Goal: Information Seeking & Learning: Learn about a topic

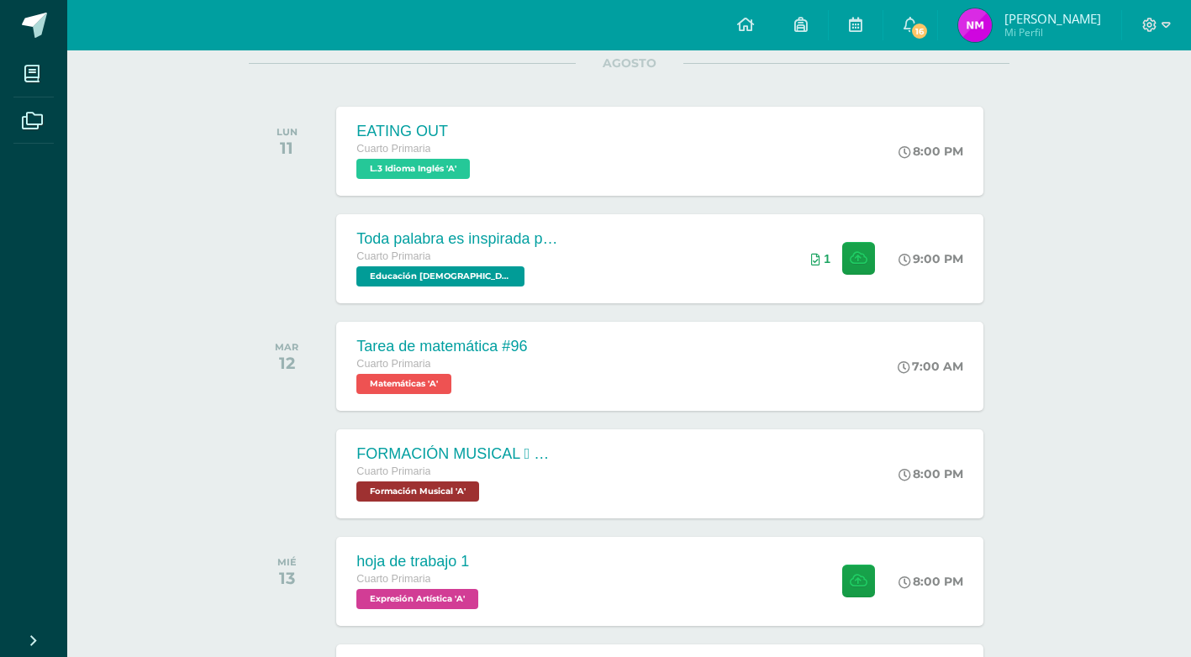
scroll to position [252, 0]
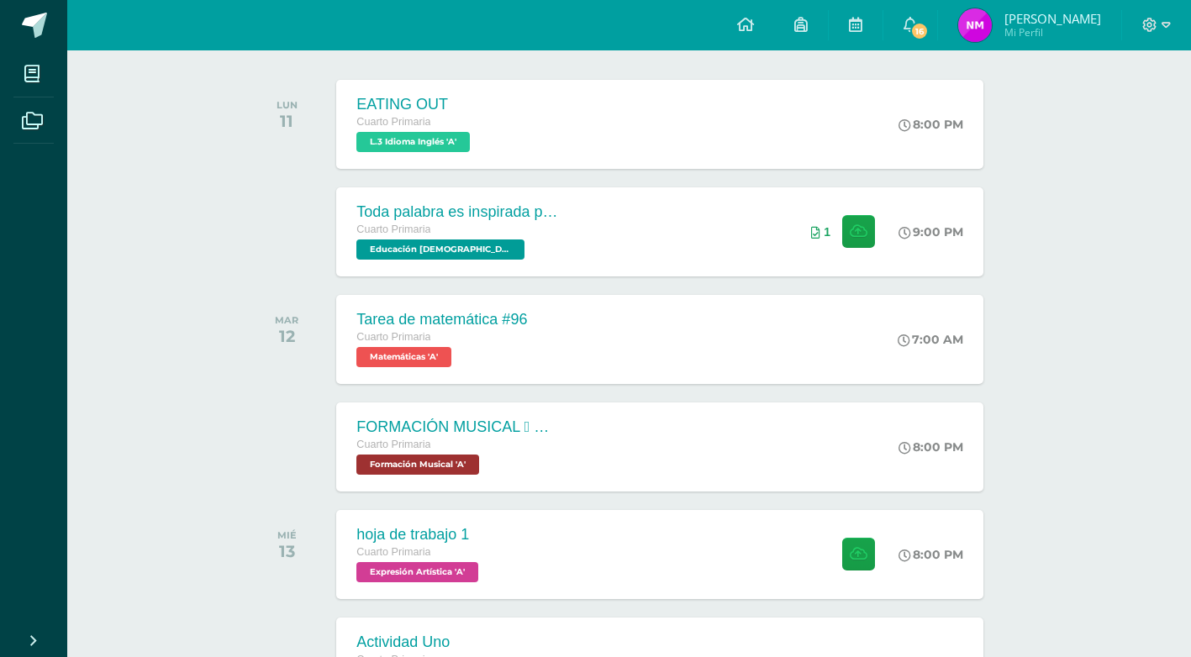
click at [1170, 25] on div at bounding box center [1156, 25] width 69 height 50
click at [1168, 24] on icon at bounding box center [1165, 25] width 9 height 6
click at [1134, 110] on span "Cerrar sesión" at bounding box center [1113, 115] width 76 height 16
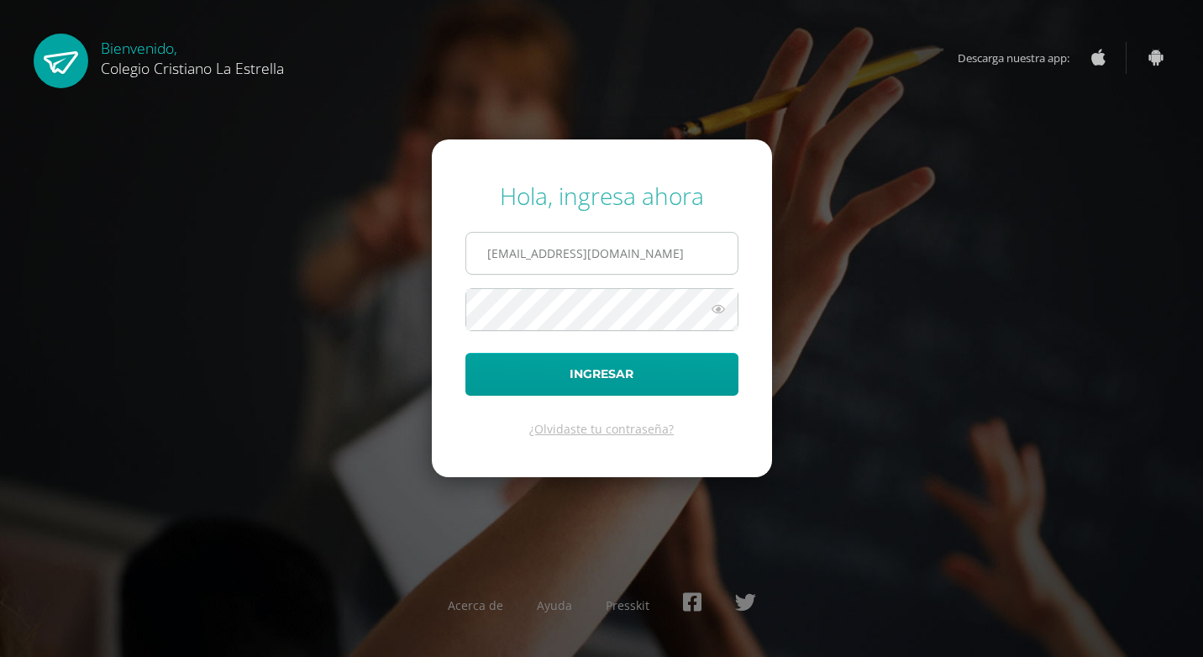
click at [657, 263] on input "892@laestrella.edu.gt" at bounding box center [601, 253] width 271 height 41
type input "896@laestrella.edu.gt"
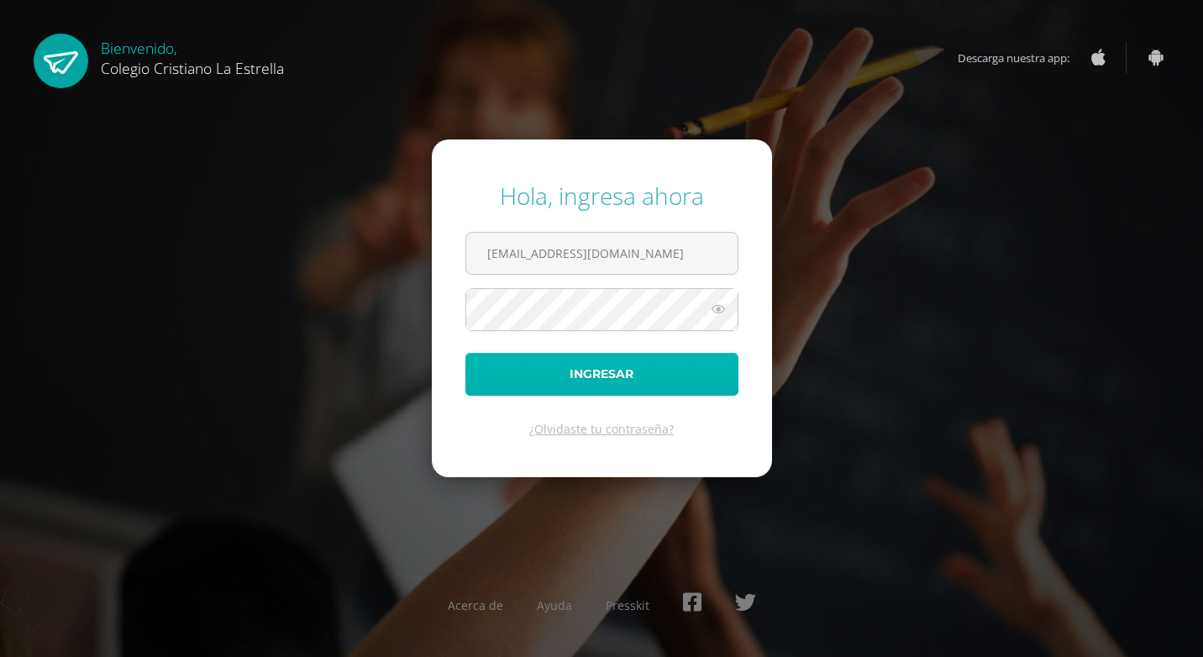
click at [579, 370] on button "Ingresar" at bounding box center [601, 374] width 273 height 43
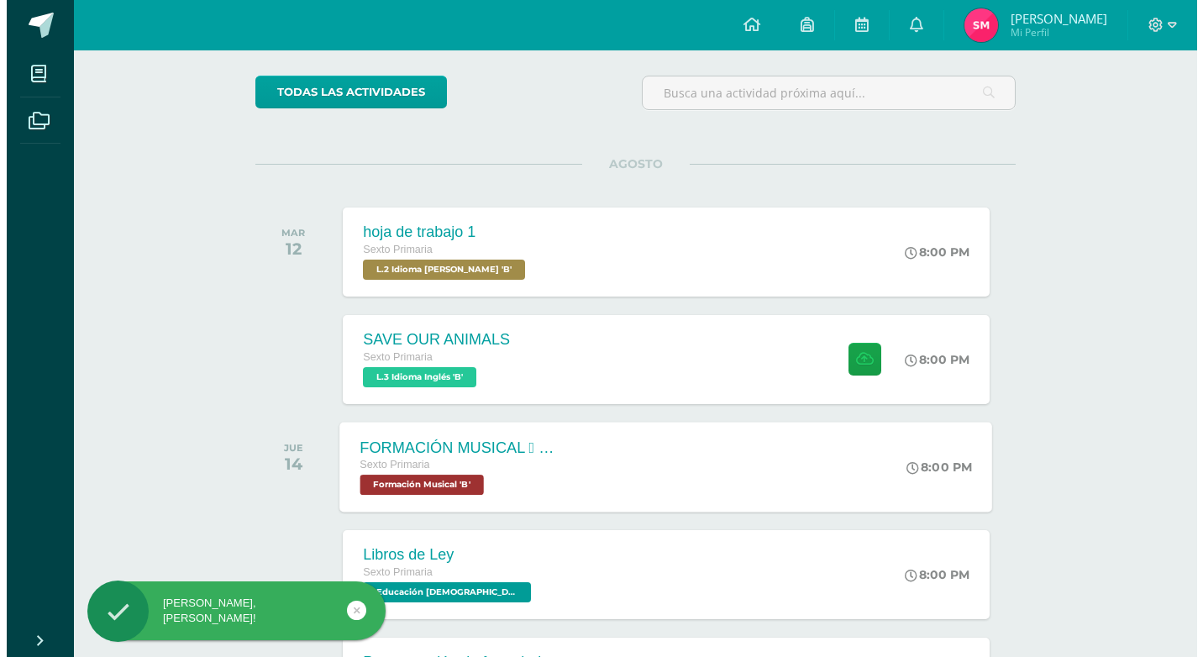
scroll to position [168, 0]
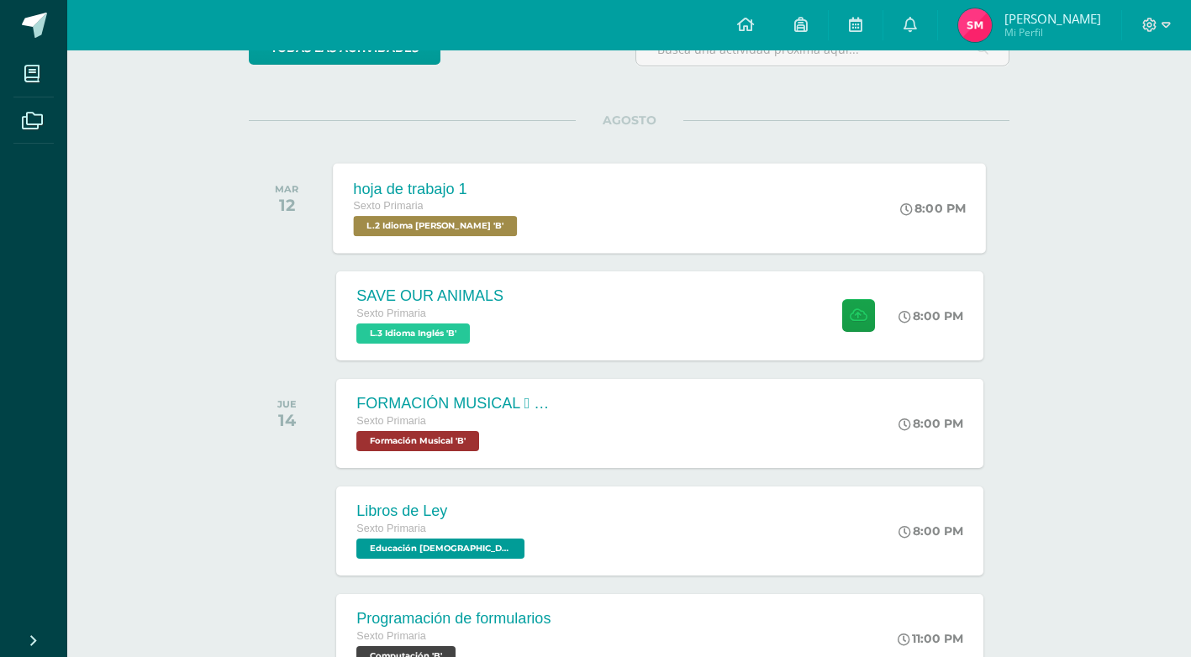
click at [464, 223] on span "L.2 Idioma Maya Kaqchikel 'B'" at bounding box center [436, 226] width 164 height 20
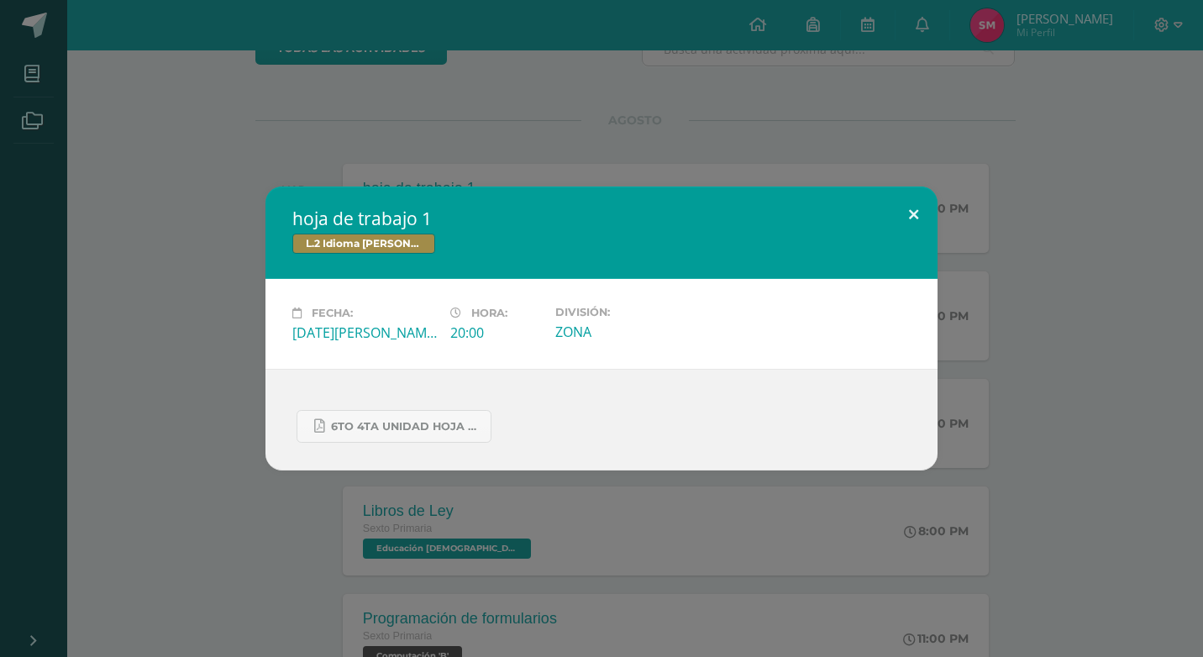
click at [916, 217] on button at bounding box center [914, 215] width 48 height 57
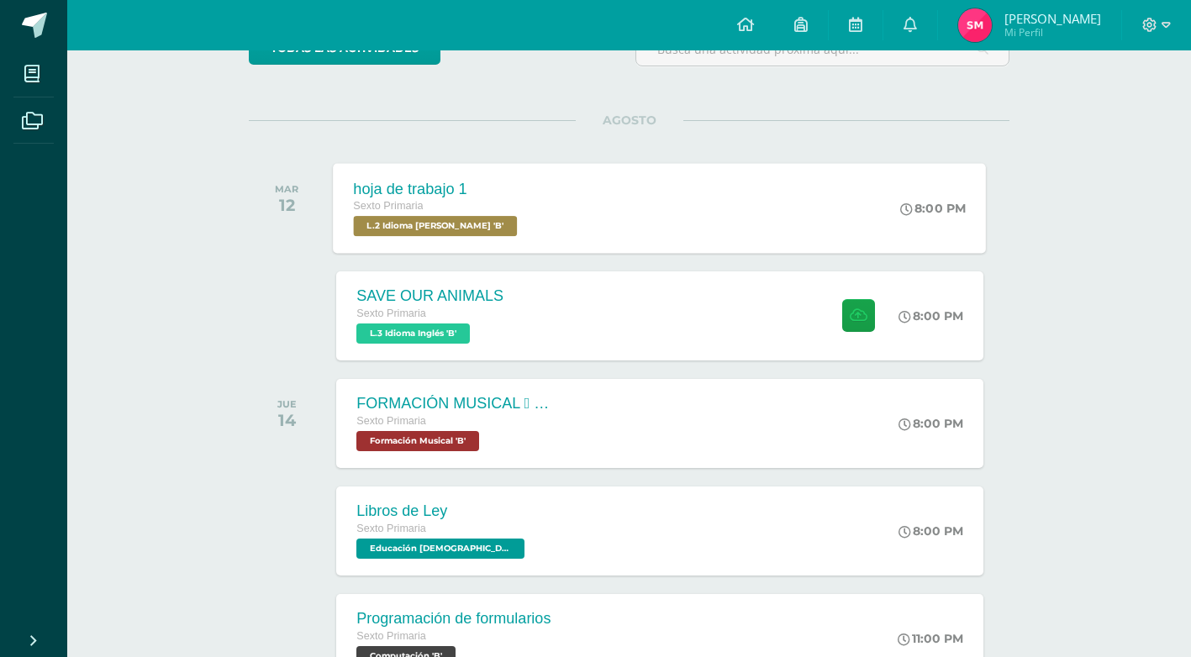
click at [450, 229] on span "L.2 Idioma Maya Kaqchikel 'B'" at bounding box center [436, 226] width 164 height 20
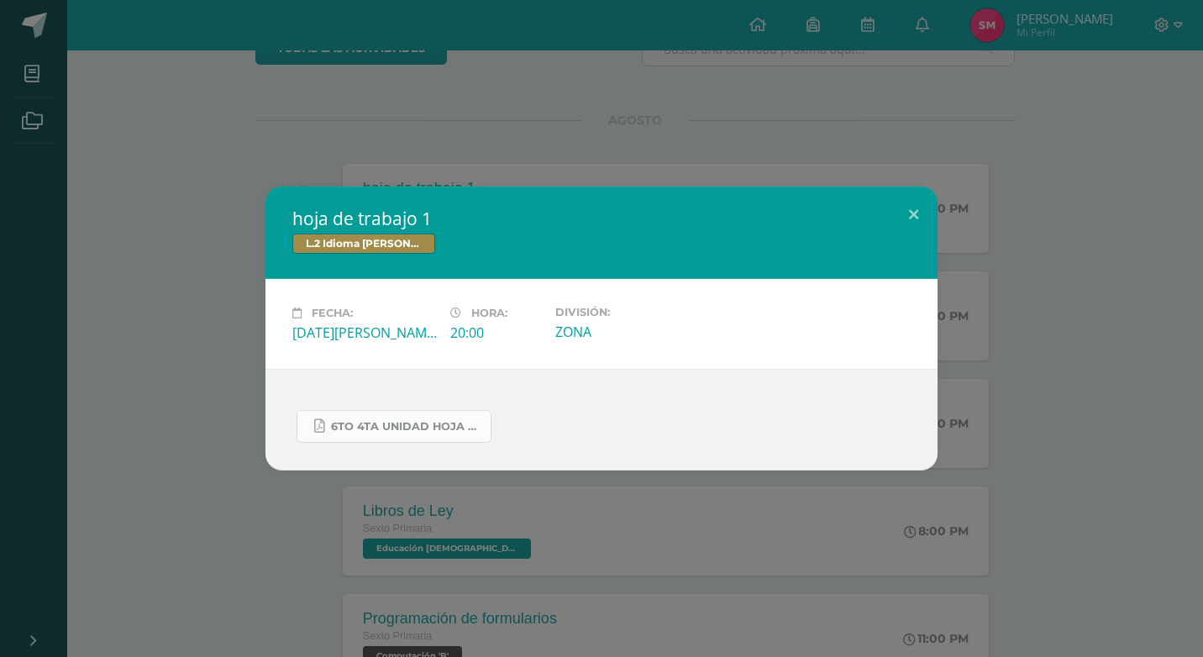
click at [415, 432] on span "6to 4ta unidad hoja de trabajo kaqchikel.pdf" at bounding box center [406, 426] width 151 height 13
click at [917, 211] on button at bounding box center [914, 215] width 48 height 57
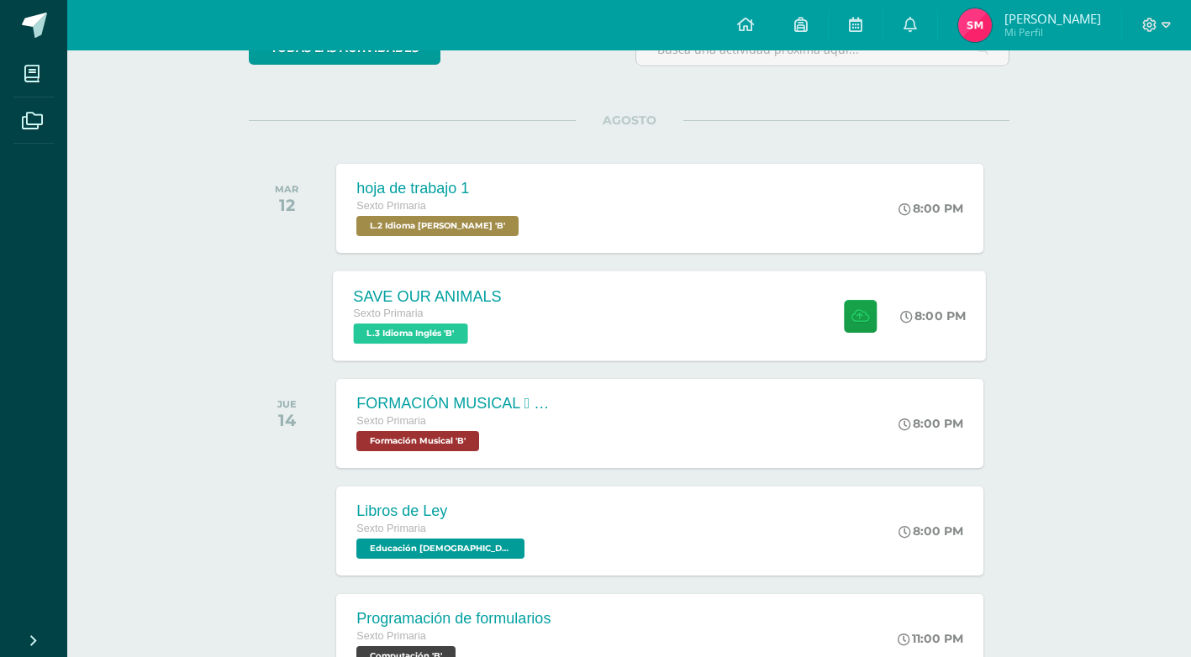
click at [444, 329] on span "L.3 Idioma Inglés 'B'" at bounding box center [411, 333] width 114 height 20
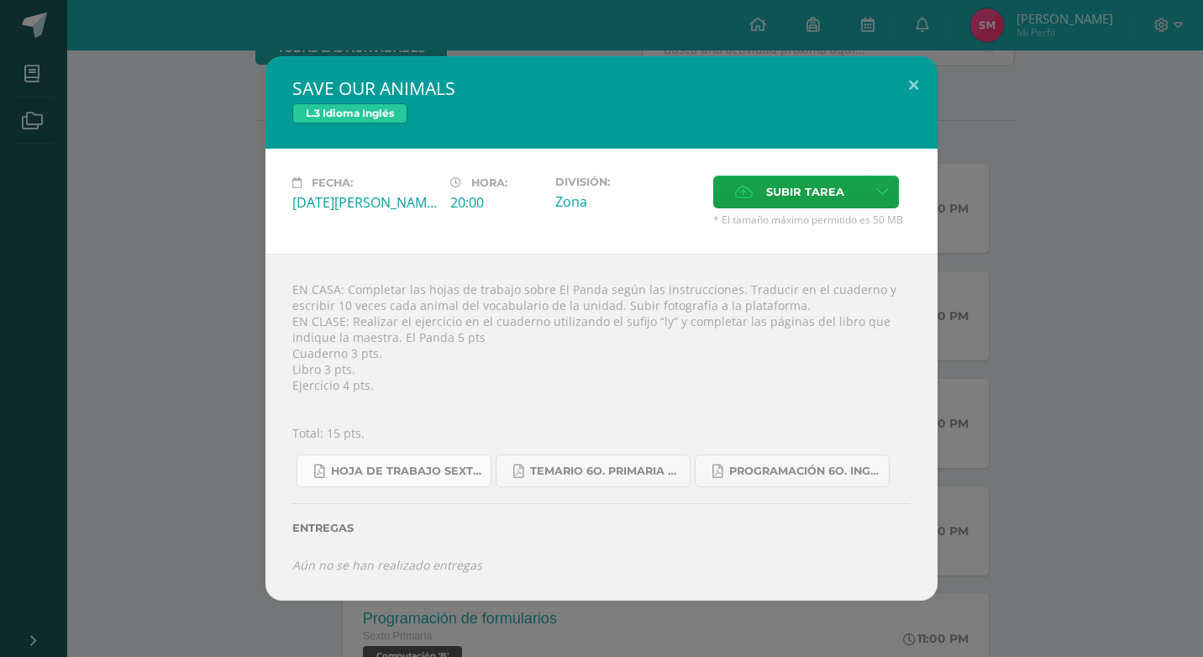
click at [436, 474] on span "Hoja de trabajo SEXTO1.pdf" at bounding box center [406, 471] width 151 height 13
click at [654, 470] on span "Temario 6o. primaria 4-2025.pdf" at bounding box center [605, 471] width 151 height 13
click at [764, 465] on span "Programación 6o. Inglés B.pdf" at bounding box center [804, 471] width 151 height 13
click at [908, 81] on button at bounding box center [914, 84] width 48 height 57
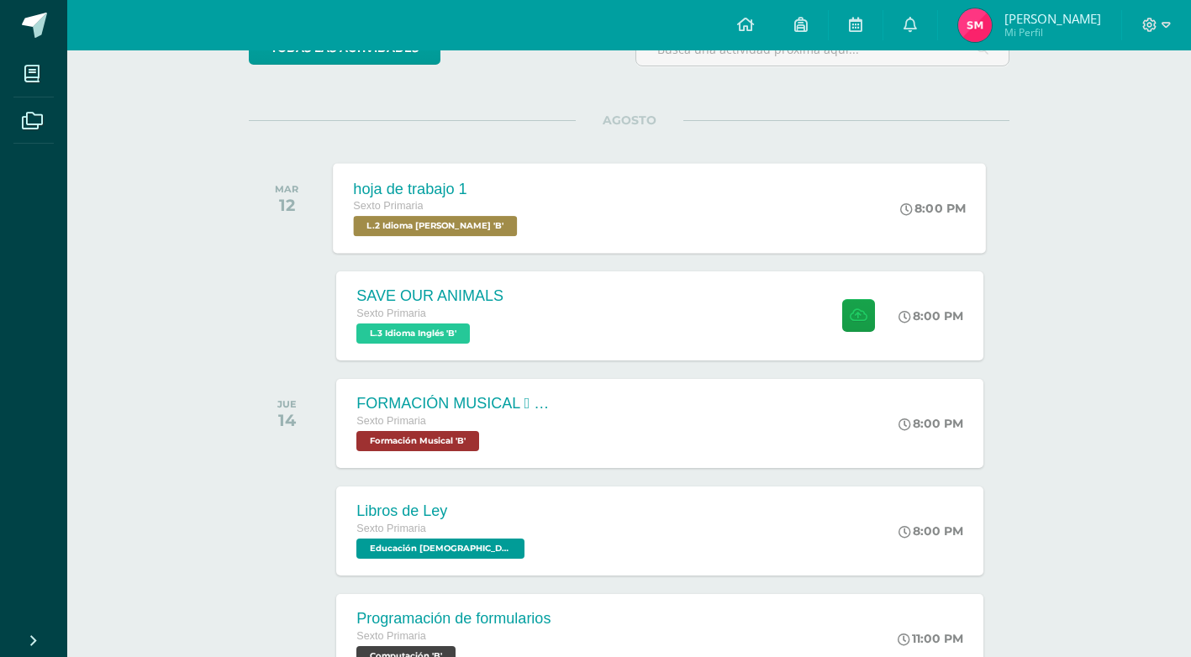
click at [449, 220] on span "L.2 Idioma Maya Kaqchikel 'B'" at bounding box center [436, 226] width 164 height 20
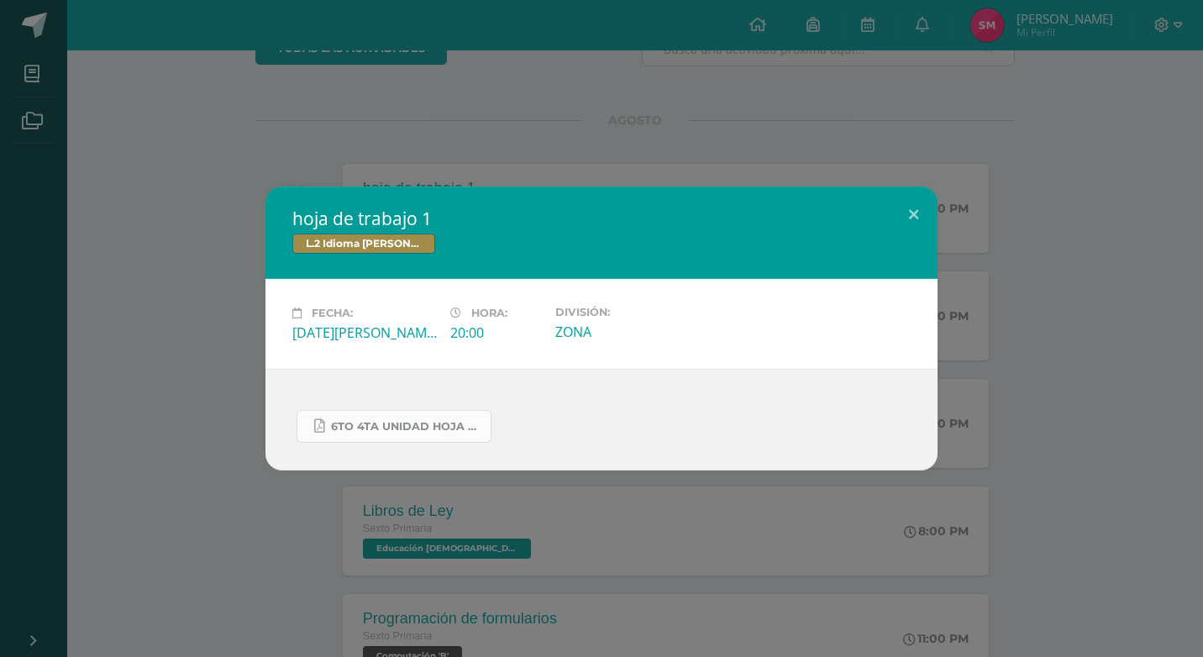
click at [410, 425] on span "6to 4ta unidad hoja de trabajo kaqchikel.pdf" at bounding box center [406, 426] width 151 height 13
